Goal: Find specific page/section: Find specific page/section

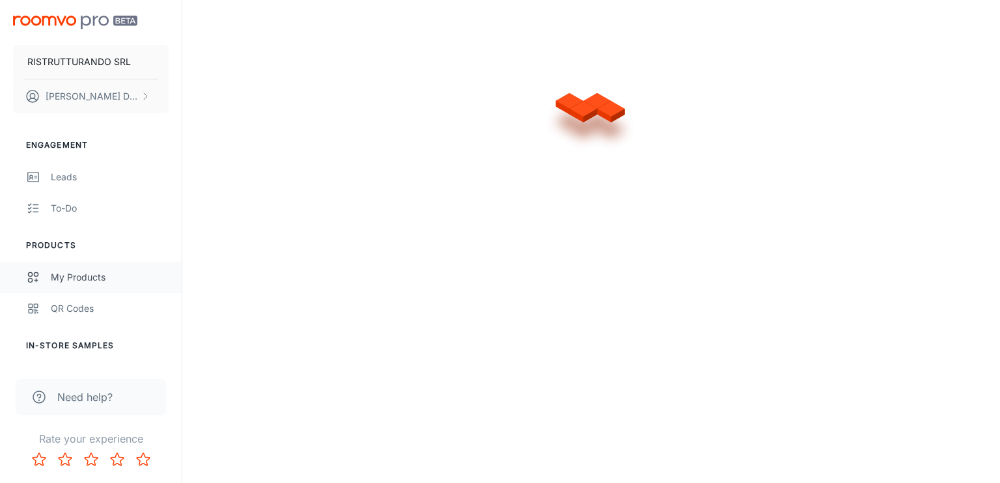
click at [79, 276] on div "My Products" at bounding box center [110, 277] width 118 height 14
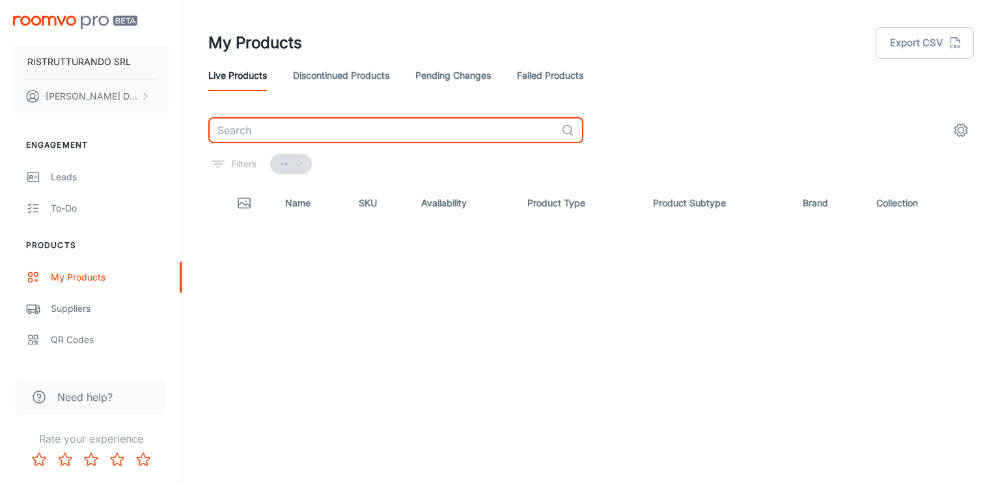
click at [305, 132] on input "text" at bounding box center [382, 130] width 348 height 26
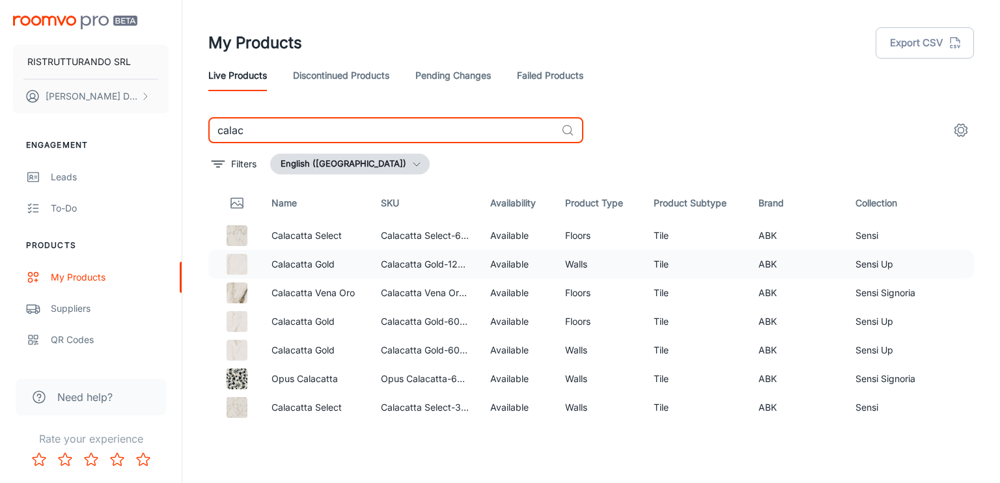
type input "calac"
click at [288, 268] on p "Calacatta Gold" at bounding box center [316, 264] width 89 height 14
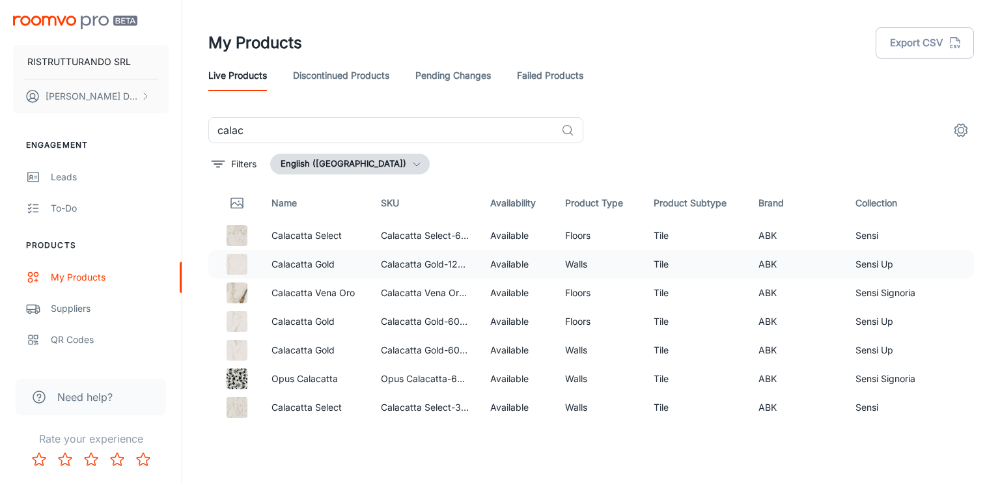
click at [236, 264] on img at bounding box center [237, 264] width 21 height 21
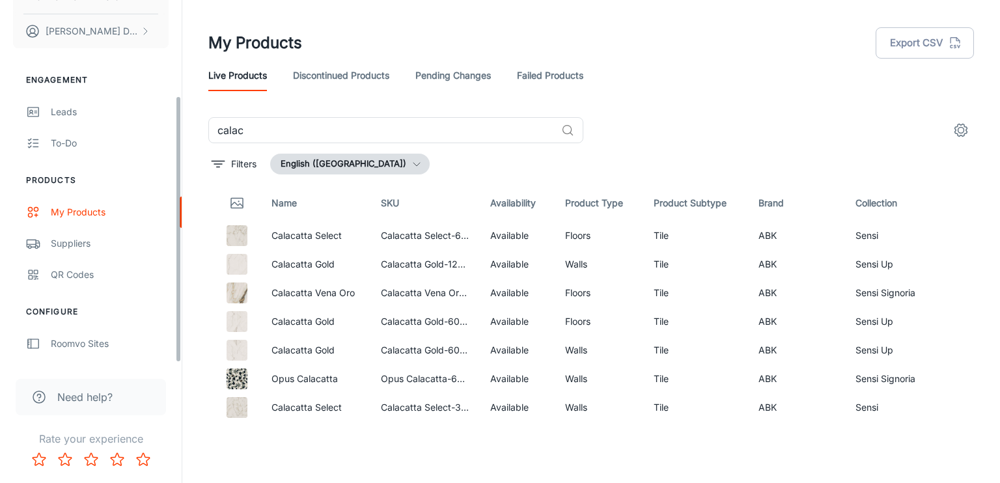
scroll to position [130, 0]
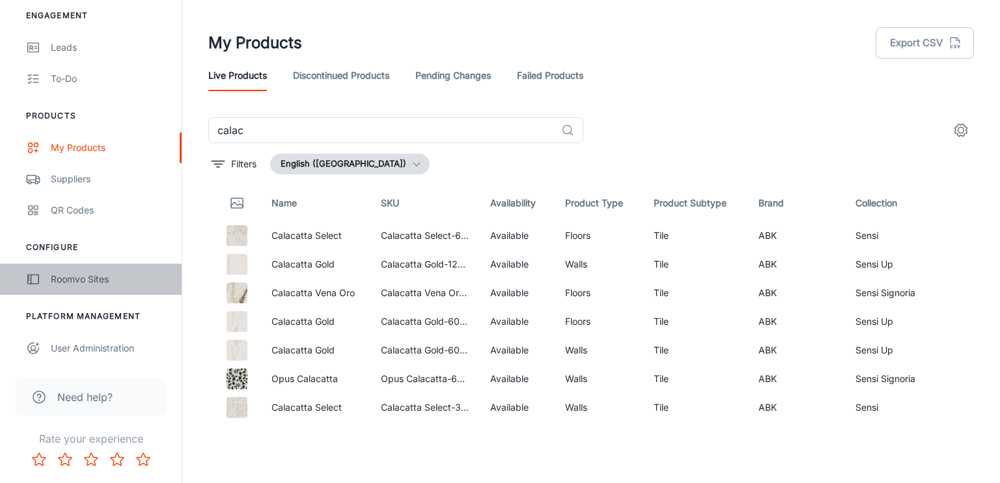
click at [85, 277] on div "Roomvo Sites" at bounding box center [110, 279] width 118 height 14
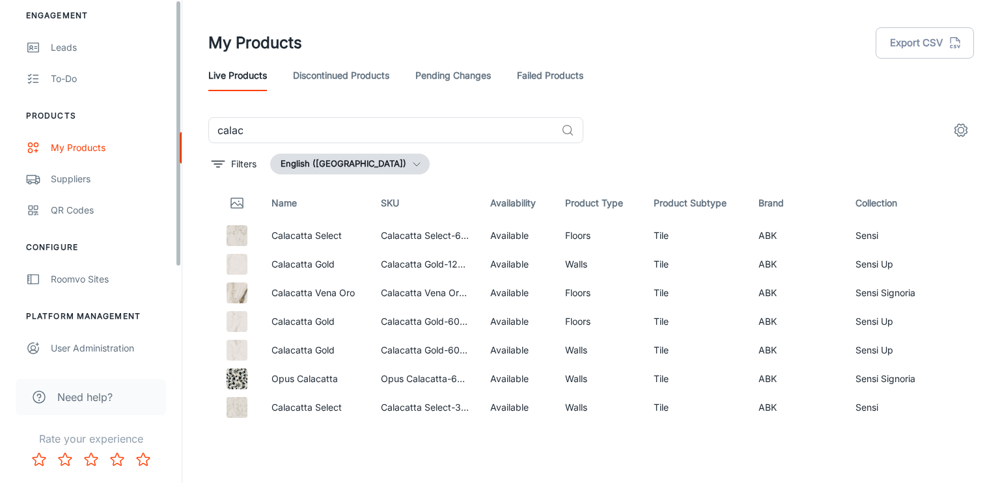
scroll to position [0, 0]
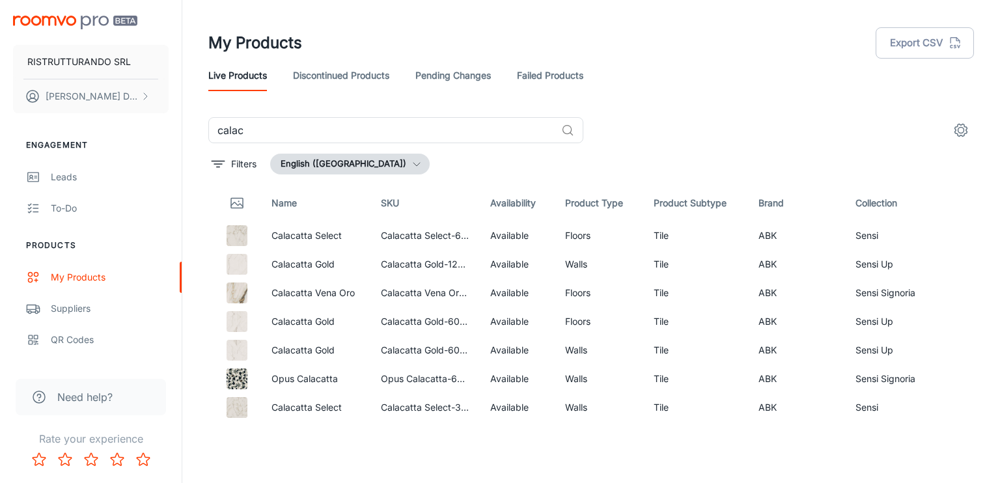
click at [56, 16] on img "scrollable content" at bounding box center [75, 23] width 124 height 14
